Goal: Information Seeking & Learning: Find contact information

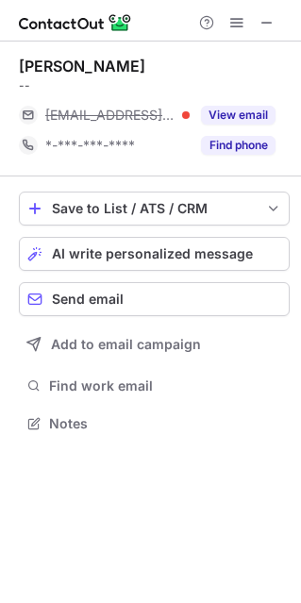
scroll to position [410, 301]
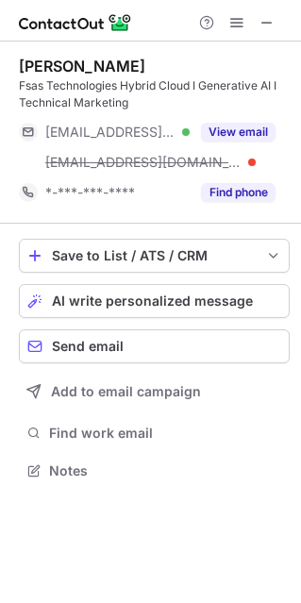
scroll to position [457, 301]
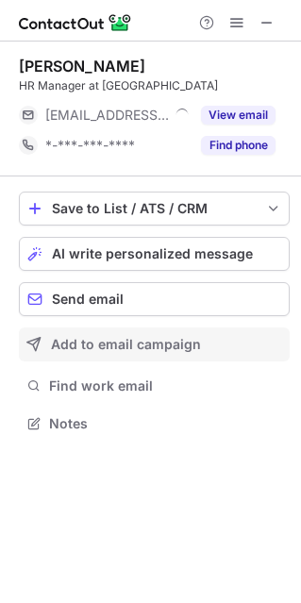
scroll to position [410, 301]
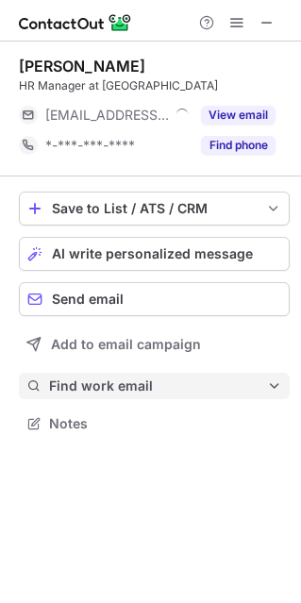
click at [88, 381] on span "Find work email" at bounding box center [158, 386] width 218 height 17
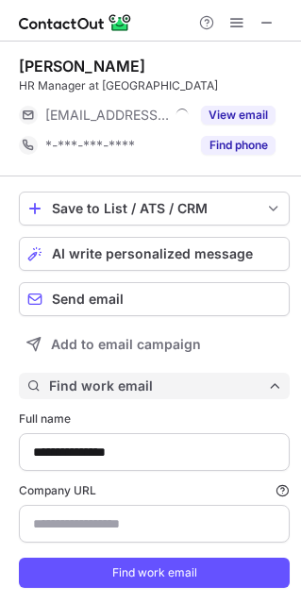
scroll to position [610, 288]
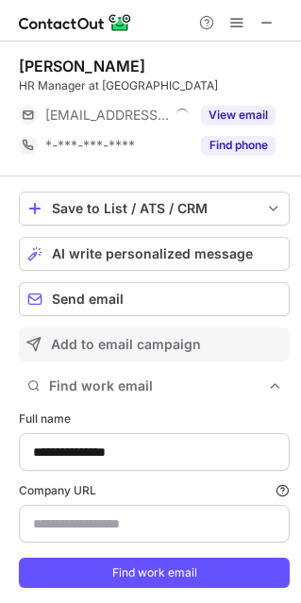
type input "**********"
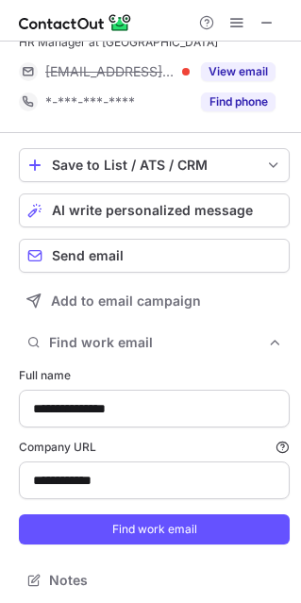
scroll to position [48, 0]
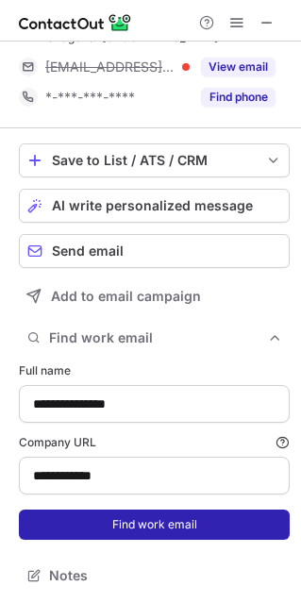
click at [97, 510] on button "Find work email" at bounding box center [154, 525] width 271 height 30
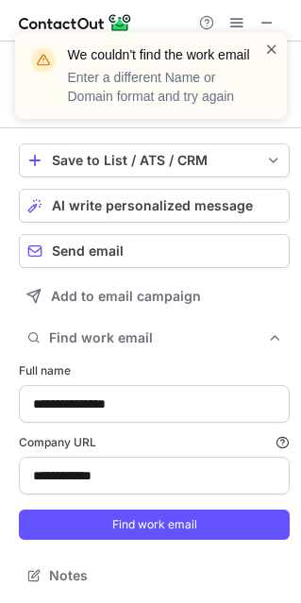
click at [273, 46] on span at bounding box center [271, 49] width 15 height 19
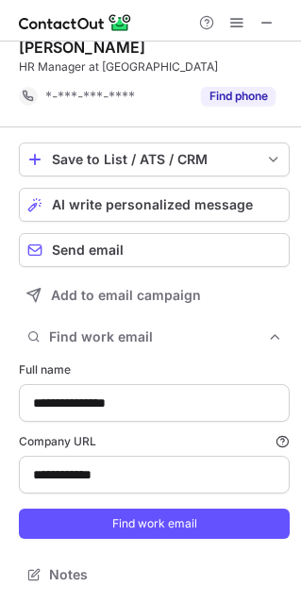
scroll to position [18, 0]
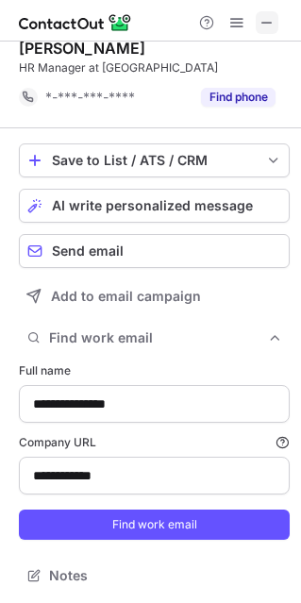
click at [263, 17] on span at bounding box center [267, 22] width 15 height 15
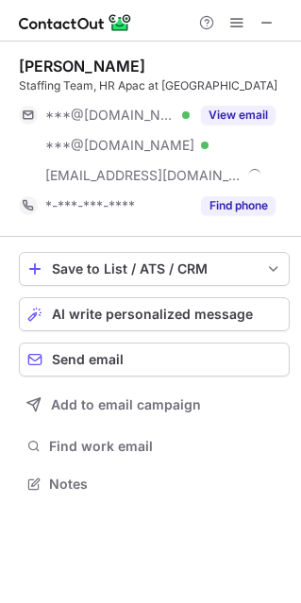
scroll to position [470, 301]
